Goal: Task Accomplishment & Management: Manage account settings

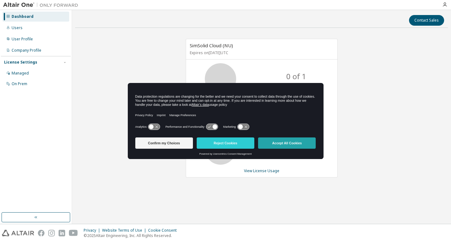
click at [307, 145] on button "Accept All Cookies" at bounding box center [287, 142] width 58 height 11
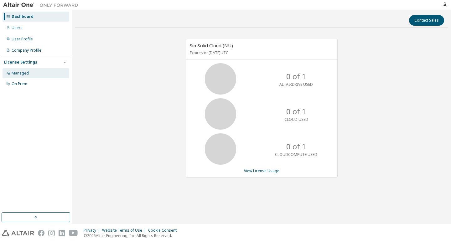
click at [27, 71] on div "Managed" at bounding box center [20, 73] width 17 height 5
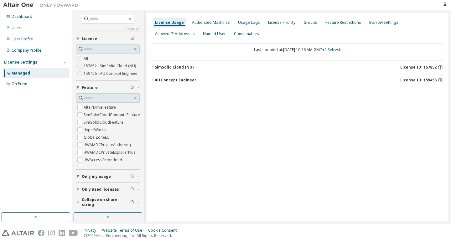
click at [153, 81] on icon "button" at bounding box center [153, 80] width 4 height 4
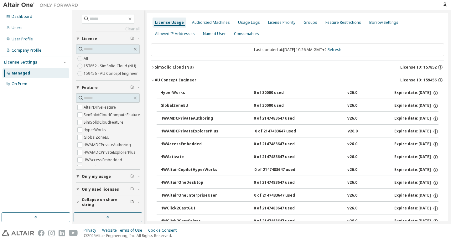
click at [177, 81] on div "AU Concept Engineer" at bounding box center [176, 80] width 42 height 5
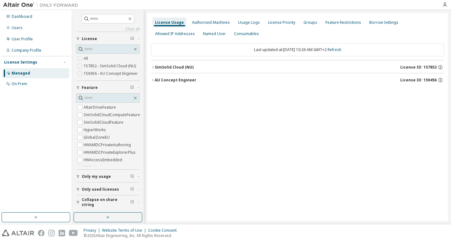
click at [177, 81] on div "AU Concept Engineer" at bounding box center [176, 80] width 42 height 5
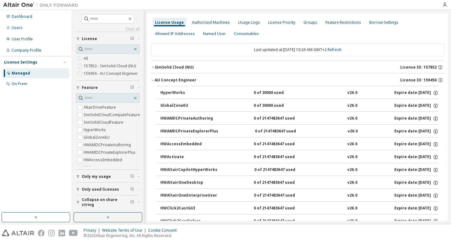
click at [155, 80] on div "AU Concept Engineer" at bounding box center [176, 80] width 42 height 5
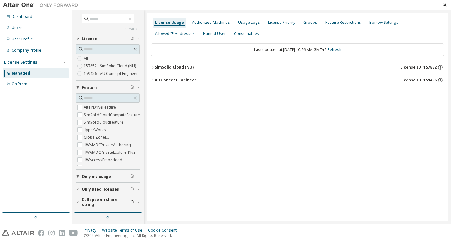
click at [152, 68] on icon "button" at bounding box center [153, 67] width 4 height 4
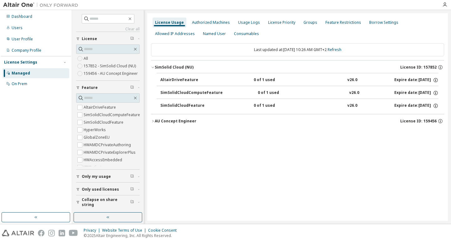
click at [177, 120] on div "AU Concept Engineer" at bounding box center [176, 121] width 42 height 5
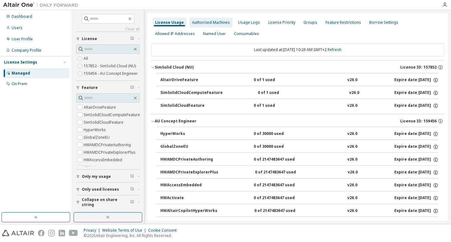
click at [204, 25] on div "Authorized Machines" at bounding box center [211, 22] width 38 height 5
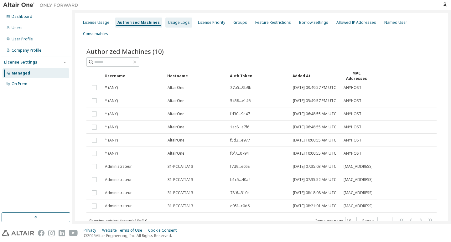
click at [176, 24] on div "Usage Logs" at bounding box center [179, 22] width 22 height 5
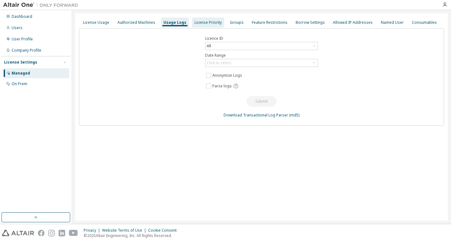
click at [203, 21] on div "License Priority" at bounding box center [207, 22] width 27 height 5
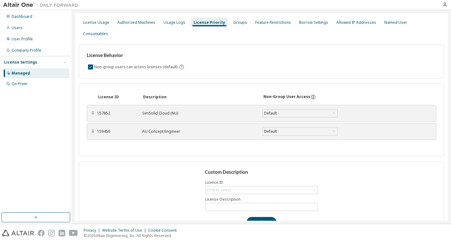
click at [169, 129] on div "AU Concept Engineer" at bounding box center [198, 131] width 113 height 5
click at [234, 24] on div "Groups" at bounding box center [240, 22] width 14 height 5
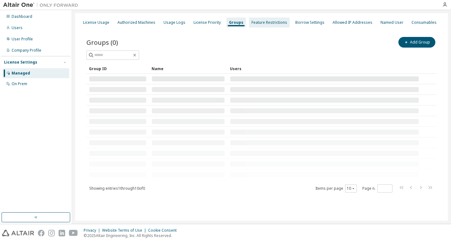
click at [262, 21] on div "Feature Restrictions" at bounding box center [269, 22] width 36 height 5
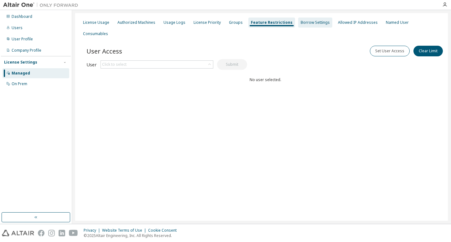
click at [307, 24] on div "Borrow Settings" at bounding box center [315, 22] width 29 height 5
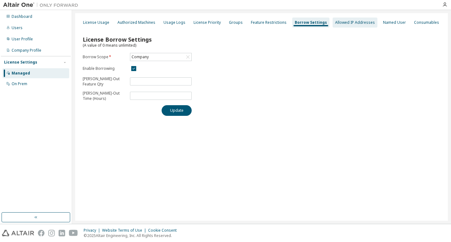
click at [343, 23] on div "Allowed IP Addresses" at bounding box center [355, 22] width 40 height 5
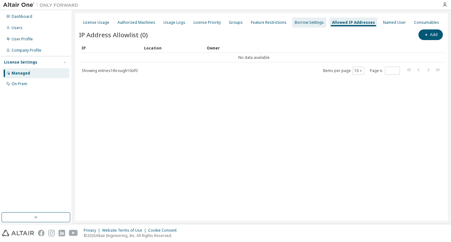
click at [314, 22] on div "Borrow Settings" at bounding box center [309, 22] width 29 height 5
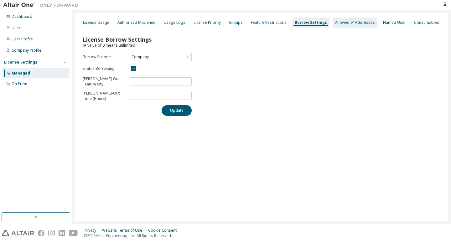
click at [336, 22] on div "Allowed IP Addresses" at bounding box center [355, 22] width 40 height 5
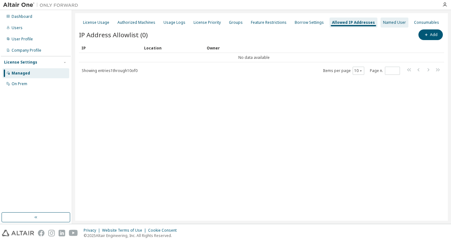
click at [383, 23] on div "Named User" at bounding box center [394, 22] width 23 height 5
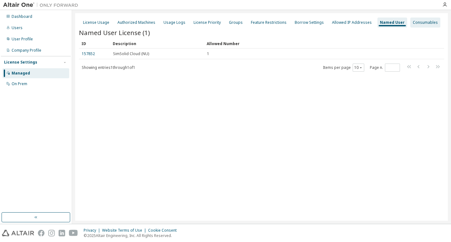
click at [420, 23] on div "Consumables" at bounding box center [425, 22] width 25 height 5
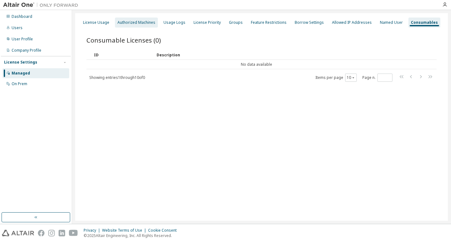
click at [140, 24] on div "Authorized Machines" at bounding box center [136, 22] width 38 height 5
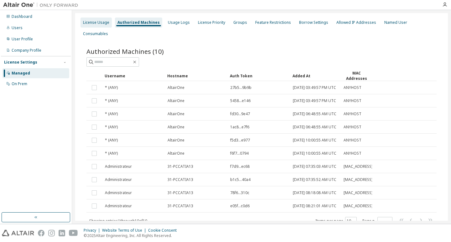
click at [101, 21] on div "License Usage" at bounding box center [96, 22] width 26 height 5
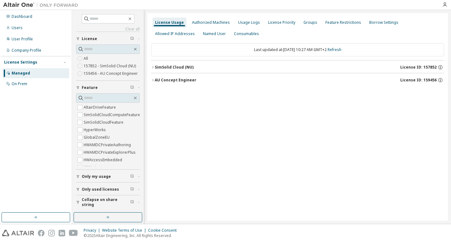
click at [120, 75] on label "159456 - AU Concept Engineer" at bounding box center [111, 74] width 55 height 8
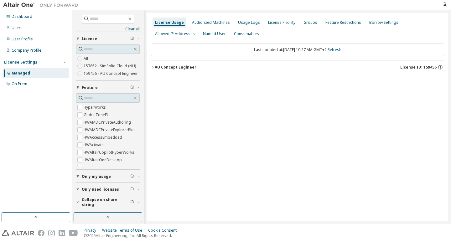
click at [157, 68] on div "AU Concept Engineer" at bounding box center [176, 67] width 42 height 5
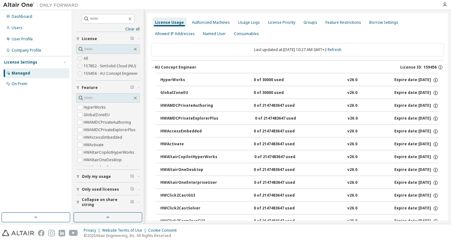
click at [188, 81] on div "HyperWorks" at bounding box center [188, 80] width 56 height 6
click at [336, 89] on button "GlobalZoneEU 0 of 30000 used v26.0 Expire date: 2025-11-01" at bounding box center [299, 93] width 278 height 14
drag, startPoint x: 349, startPoint y: 80, endPoint x: 373, endPoint y: 79, distance: 23.2
click at [373, 79] on div "HyperWorks 0 of 30000 used v26.0 Expire date: 2025-11-01" at bounding box center [299, 80] width 278 height 6
click at [32, 84] on div "On Prem" at bounding box center [36, 84] width 67 height 10
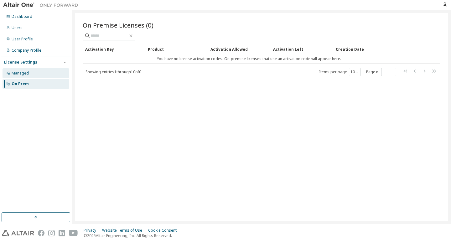
click at [26, 72] on div "Managed" at bounding box center [20, 73] width 17 height 5
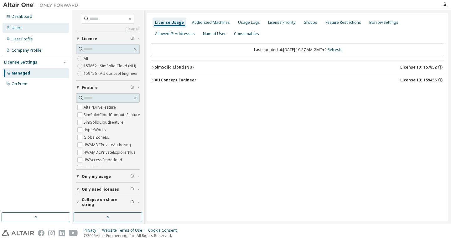
click at [21, 27] on div "Users" at bounding box center [17, 27] width 11 height 5
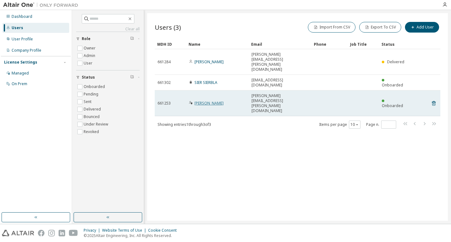
click at [209, 101] on link "Benjamin COMPAIN" at bounding box center [208, 103] width 29 height 5
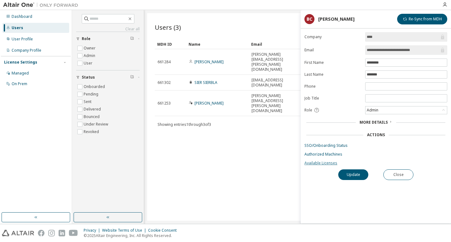
click at [321, 165] on link "Available Licenses" at bounding box center [375, 163] width 143 height 5
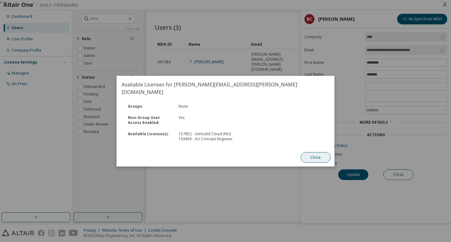
click at [318, 153] on button "Close" at bounding box center [316, 157] width 30 height 11
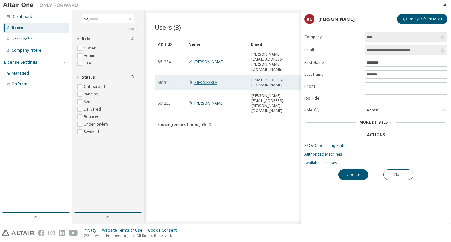
click at [212, 80] on link "SIER SIERBLA" at bounding box center [205, 82] width 23 height 5
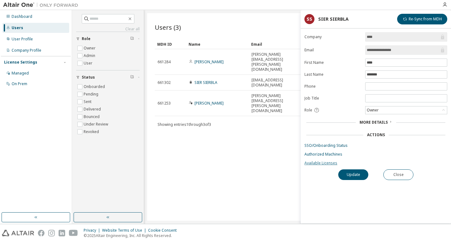
click at [327, 161] on link "Available Licenses" at bounding box center [375, 163] width 143 height 5
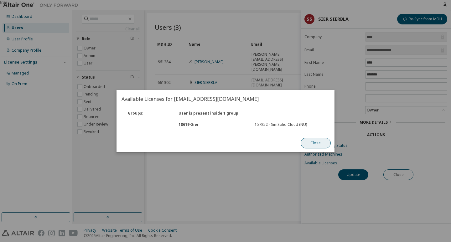
click at [310, 143] on button "Close" at bounding box center [316, 143] width 30 height 11
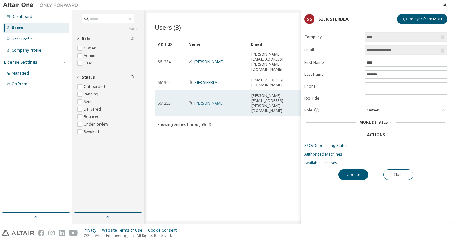
click at [224, 101] on link "Benjamin COMPAIN" at bounding box center [208, 103] width 29 height 5
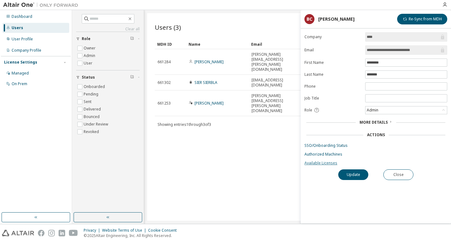
click at [329, 163] on link "Available Licenses" at bounding box center [375, 163] width 143 height 5
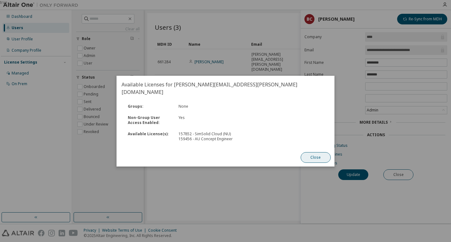
click at [307, 154] on button "Close" at bounding box center [316, 157] width 30 height 11
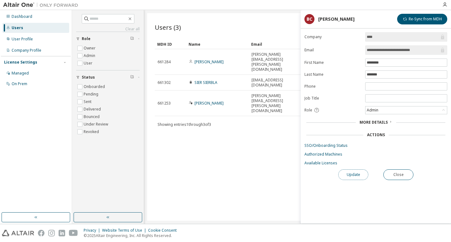
click at [349, 173] on button "Update" at bounding box center [353, 174] width 30 height 11
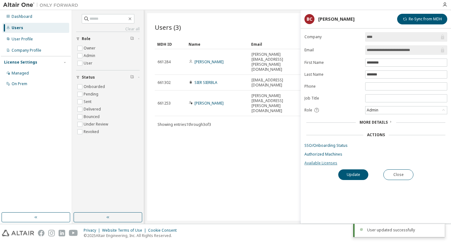
click at [320, 165] on link "Available Licenses" at bounding box center [375, 163] width 143 height 5
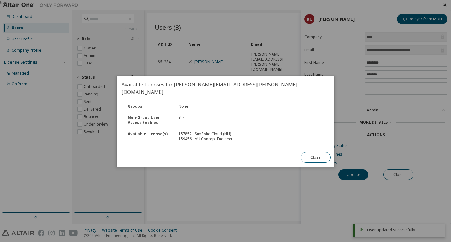
drag, startPoint x: 209, startPoint y: 147, endPoint x: 204, endPoint y: 139, distance: 9.3
click at [209, 146] on div "Available Licenses for benjamin.compain@sierbla.com Groups : None Non-Group Use…" at bounding box center [225, 121] width 218 height 91
drag, startPoint x: 204, startPoint y: 139, endPoint x: 242, endPoint y: 142, distance: 37.7
click at [242, 142] on div "Groups : None Non-Group User Access Enabled : Yes Available License(s) : 157852…" at bounding box center [225, 125] width 218 height 48
click at [318, 154] on button "Close" at bounding box center [316, 157] width 30 height 11
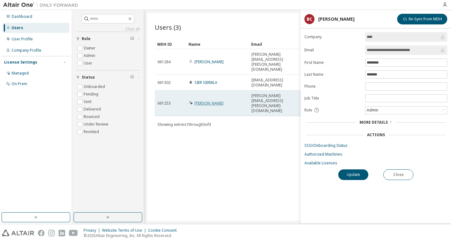
click at [210, 101] on link "Benjamin COMPAIN" at bounding box center [208, 103] width 29 height 5
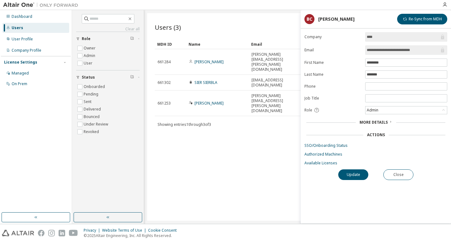
click at [233, 109] on div "Users (3) Import From CSV Export To CSV Add User Clear Load Save Save As Field …" at bounding box center [297, 117] width 301 height 208
click at [380, 124] on span "More Details" at bounding box center [373, 122] width 28 height 5
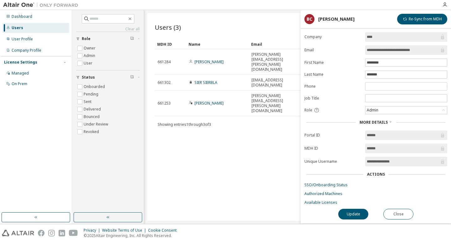
click at [380, 173] on div "Actions" at bounding box center [376, 174] width 18 height 5
click at [326, 193] on link "Authorized Machines" at bounding box center [375, 193] width 143 height 5
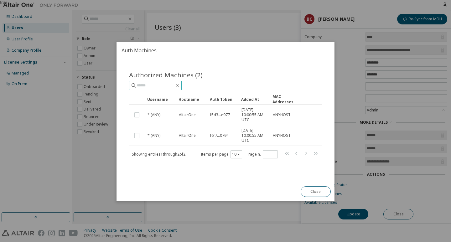
click at [174, 87] on input "text" at bounding box center [156, 85] width 38 height 6
click at [180, 85] on icon "button" at bounding box center [177, 85] width 5 height 5
click at [313, 193] on button "Close" at bounding box center [316, 191] width 30 height 11
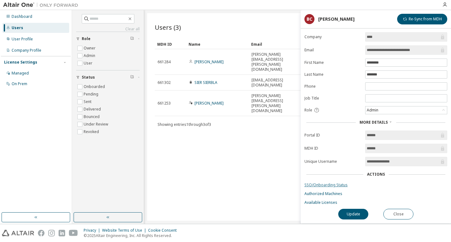
click at [326, 187] on link "SSO/Onboarding Status" at bounding box center [375, 185] width 143 height 5
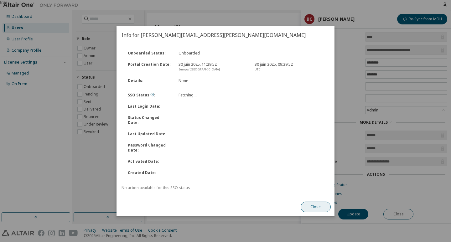
click at [322, 202] on button "Close" at bounding box center [316, 207] width 30 height 11
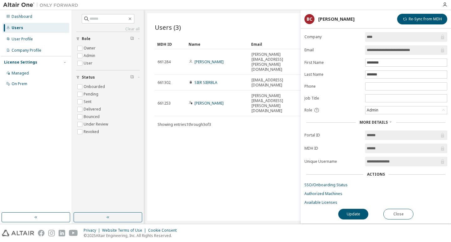
click at [247, 156] on div "Users (3) Import From CSV Export To CSV Add User Clear Load Save Save As Field …" at bounding box center [297, 117] width 301 height 208
click at [25, 37] on div "User Profile" at bounding box center [22, 39] width 21 height 5
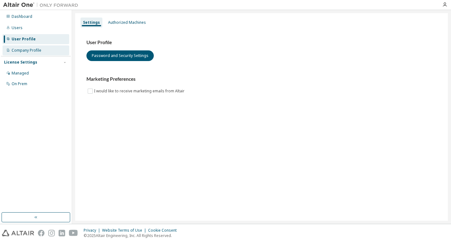
click at [26, 51] on div "Company Profile" at bounding box center [27, 50] width 30 height 5
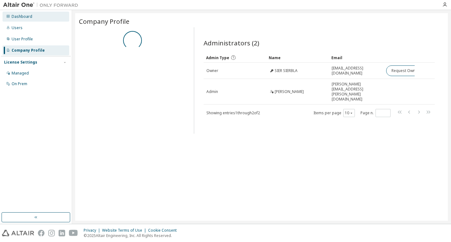
click at [12, 17] on div "Dashboard" at bounding box center [22, 16] width 21 height 5
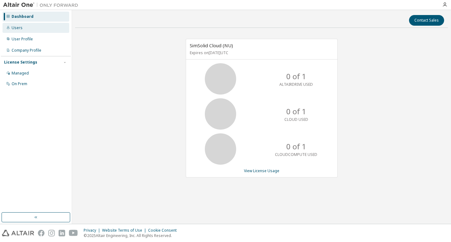
click at [15, 27] on div "Users" at bounding box center [17, 27] width 11 height 5
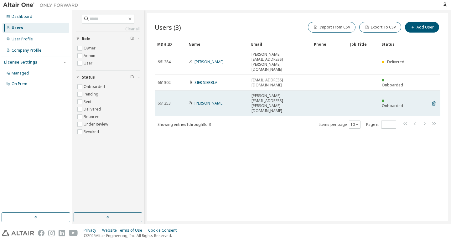
click at [397, 103] on span "Onboarded" at bounding box center [392, 105] width 21 height 5
click at [298, 93] on span "benjamin.compain@sierbla.com" at bounding box center [279, 103] width 57 height 20
click at [222, 101] on link "Benjamin COMPAIN" at bounding box center [208, 103] width 29 height 5
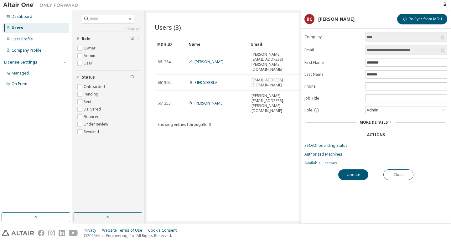
click at [327, 163] on link "Available Licenses" at bounding box center [375, 163] width 143 height 5
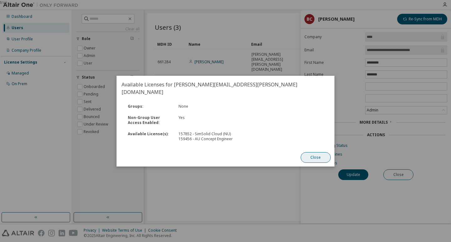
click at [311, 152] on button "Close" at bounding box center [316, 157] width 30 height 11
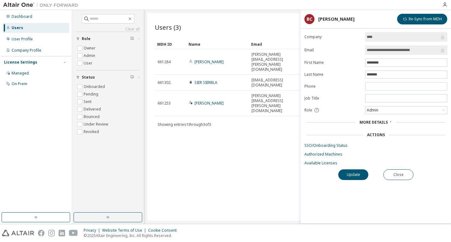
click at [270, 133] on div "Users (3) Import From CSV Export To CSV Add User Clear Load Save Save As Field …" at bounding box center [297, 117] width 301 height 208
click at [445, 5] on icon "button" at bounding box center [444, 4] width 5 height 5
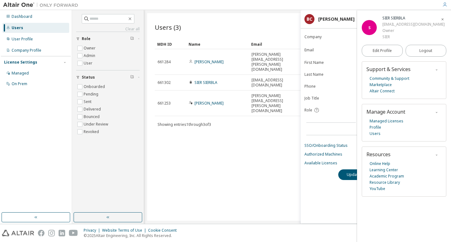
click at [325, 20] on div "Benjamin COMPAIN" at bounding box center [336, 19] width 36 height 5
click at [272, 110] on div "Users (3) Import From CSV Export To CSV Add User Clear Load Save Save As Field …" at bounding box center [297, 117] width 301 height 208
click at [344, 18] on div "Benjamin COMPAIN" at bounding box center [336, 19] width 36 height 5
click at [439, 20] on button "button" at bounding box center [442, 19] width 10 height 10
